Goal: Information Seeking & Learning: Learn about a topic

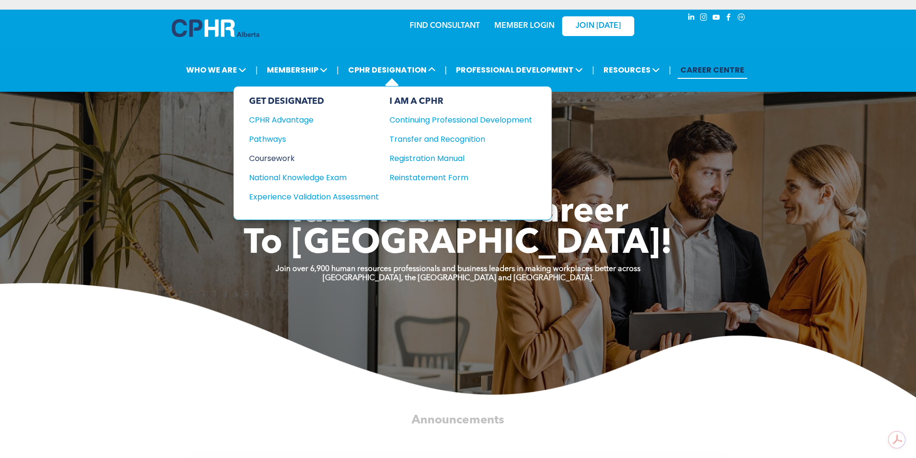
click at [284, 158] on div "Coursework" at bounding box center [307, 158] width 117 height 12
